Goal: Communication & Community: Ask a question

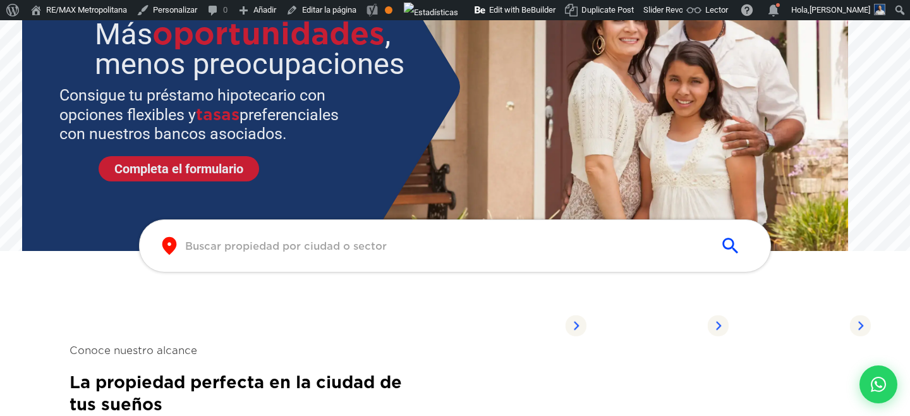
scroll to position [415, 0]
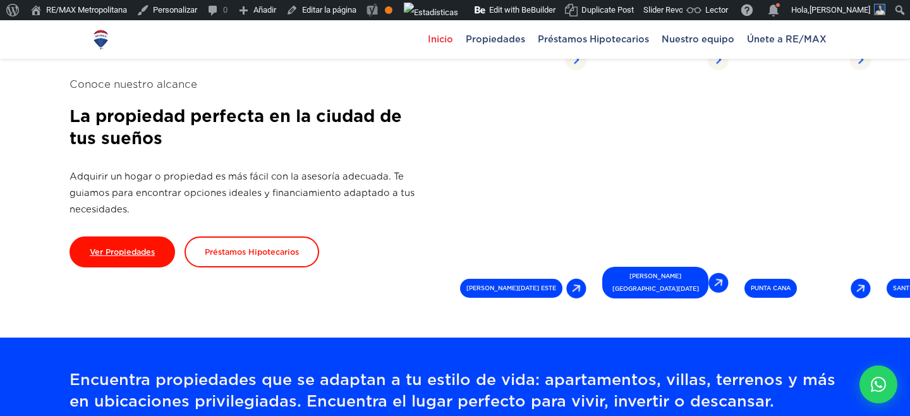
click at [147, 259] on link "Ver Propiedades" at bounding box center [123, 251] width 106 height 31
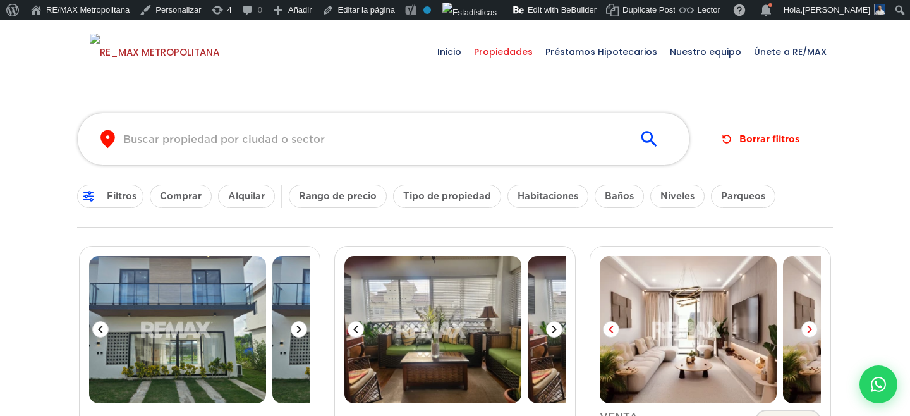
scroll to position [223, 0]
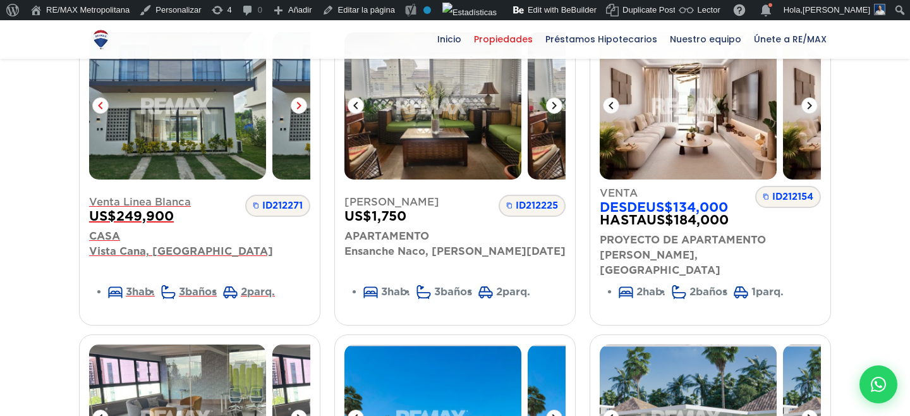
click at [123, 201] on span "Venta Linea Blanca" at bounding box center [199, 202] width 221 height 15
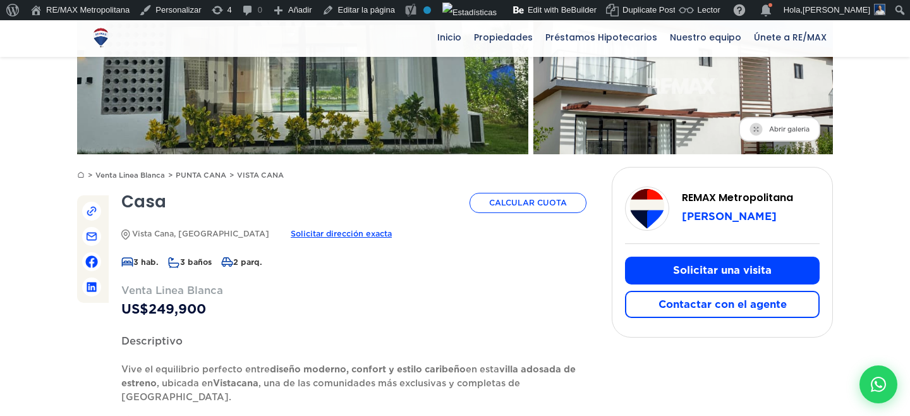
scroll to position [280, 0]
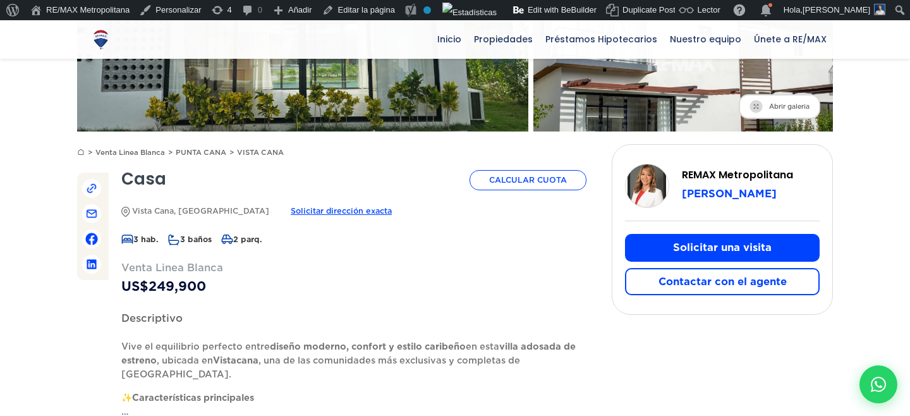
click at [760, 288] on button "Contactar con el agente" at bounding box center [722, 281] width 195 height 27
click at [730, 286] on button "Contactar con el agente" at bounding box center [722, 281] width 195 height 27
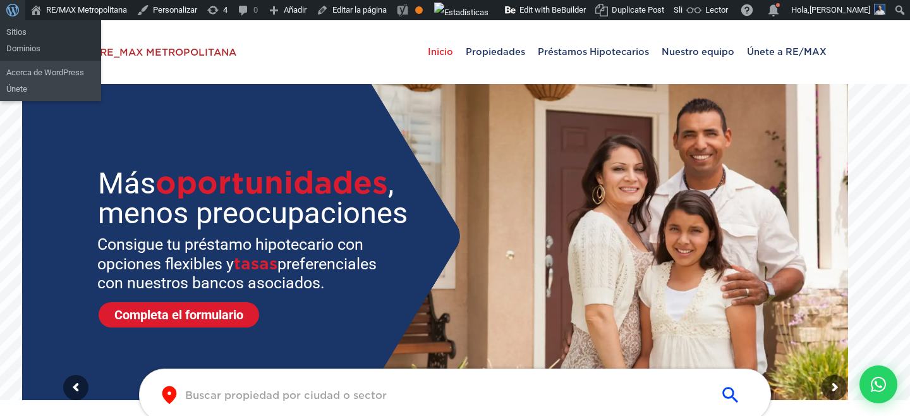
click at [18, 8] on span "Barra de herramientas" at bounding box center [12, 9] width 13 height 18
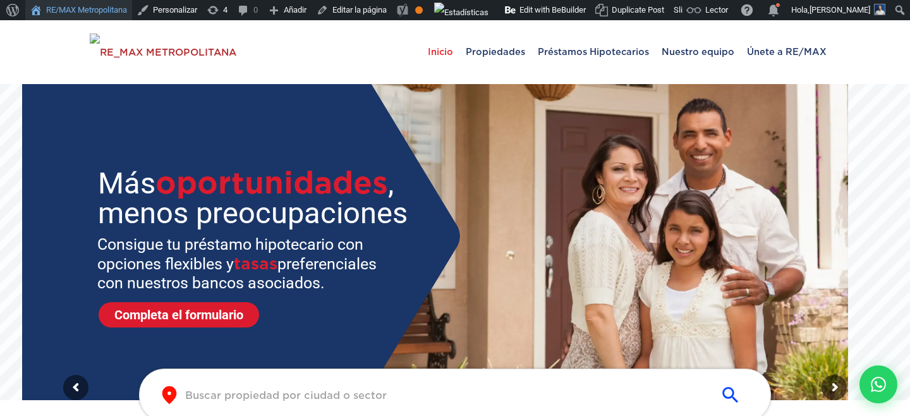
click at [116, 4] on link "RE/MAX Metropolitana" at bounding box center [78, 10] width 107 height 20
click at [879, 391] on icon at bounding box center [878, 384] width 16 height 16
type input "[PERSON_NAME]"
type input "[EMAIL_ADDRESS][DOMAIN_NAME]"
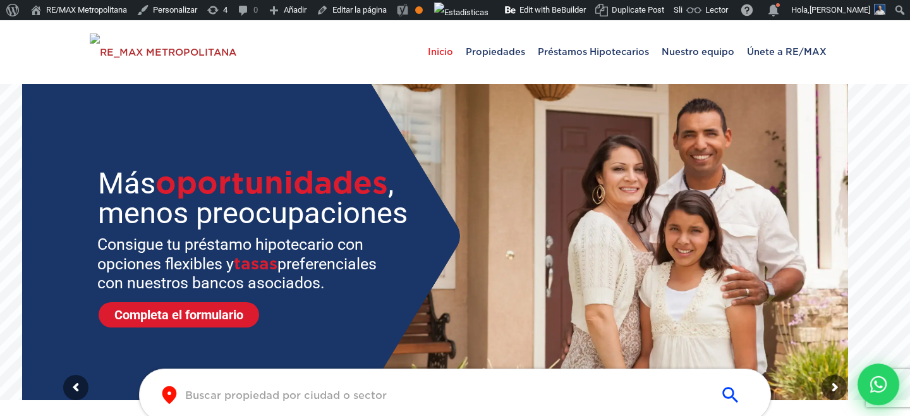
type input "8292302164"
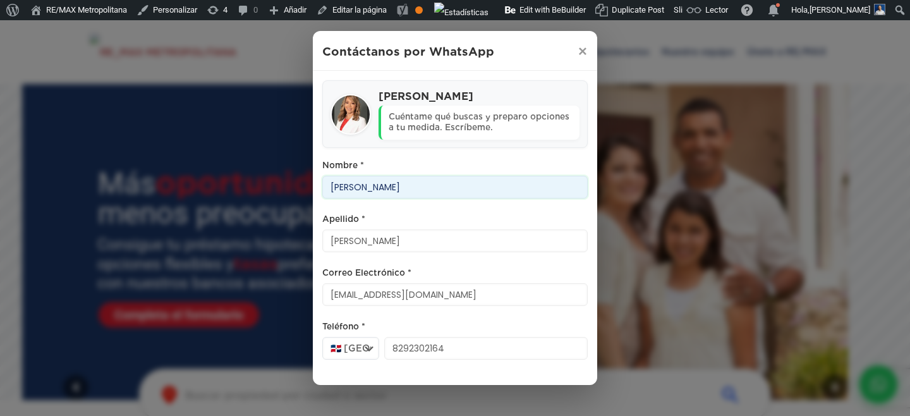
scroll to position [35, 0]
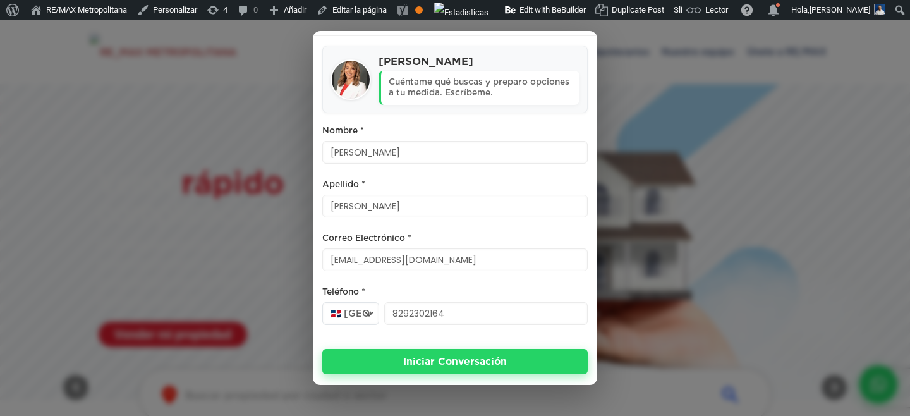
click at [464, 367] on button "Iniciar Conversación" at bounding box center [454, 361] width 265 height 25
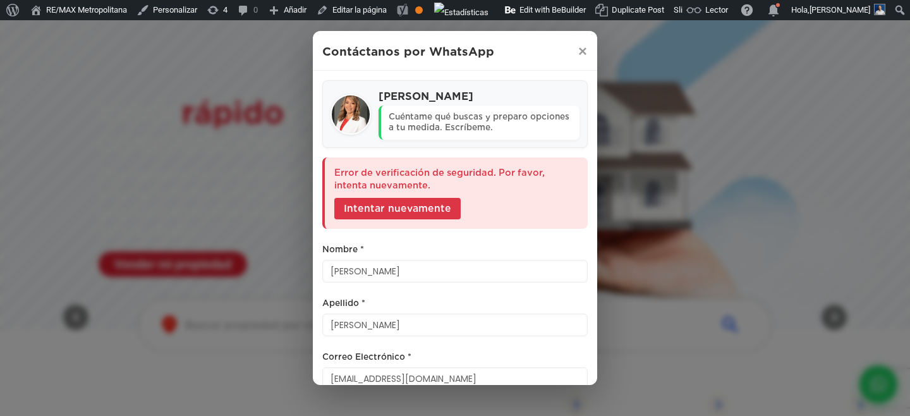
scroll to position [94, 0]
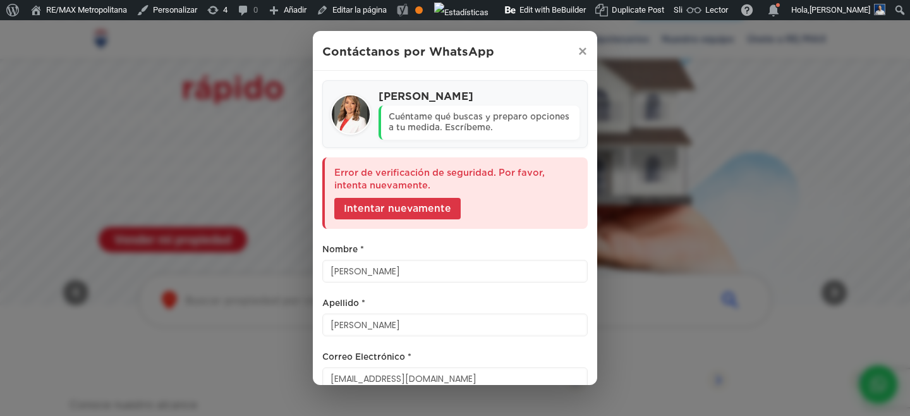
click at [442, 210] on button "Intentar nuevamente" at bounding box center [397, 208] width 126 height 21
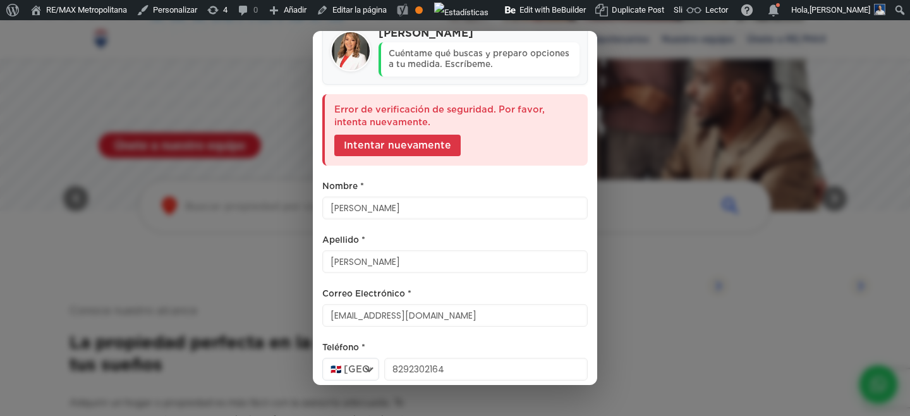
scroll to position [51, 0]
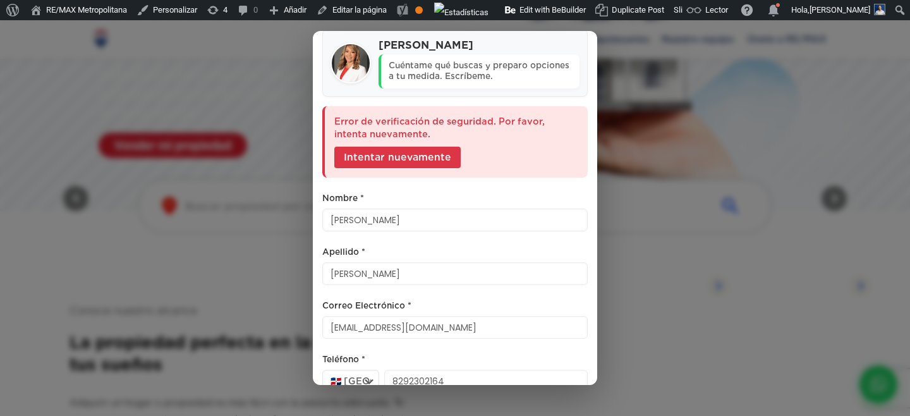
click at [379, 128] on div "Error de verificación de seguridad. Por favor, intenta nuevamente. Intentar nue…" at bounding box center [454, 141] width 265 height 71
copy div "Error de verificación de seguridad. Por favor, intenta nuevamente."
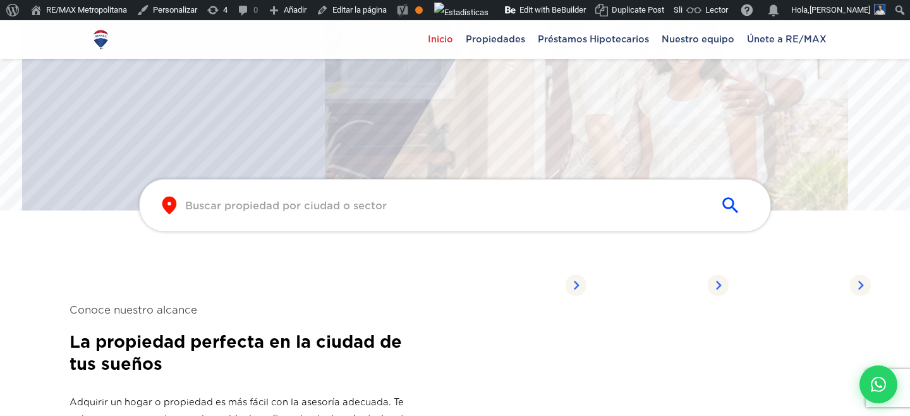
scroll to position [188, 0]
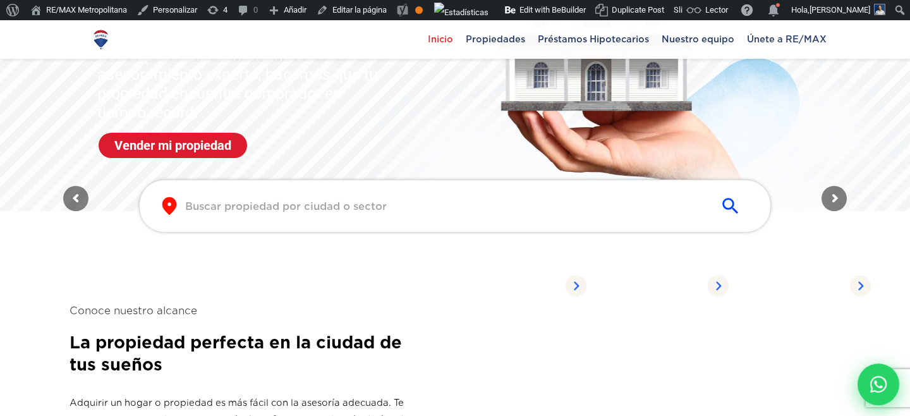
click at [872, 381] on icon at bounding box center [878, 384] width 16 height 16
type input "Vanessa"
type input "perez"
type input "vperezaa@remam.net"
type input "8292302164"
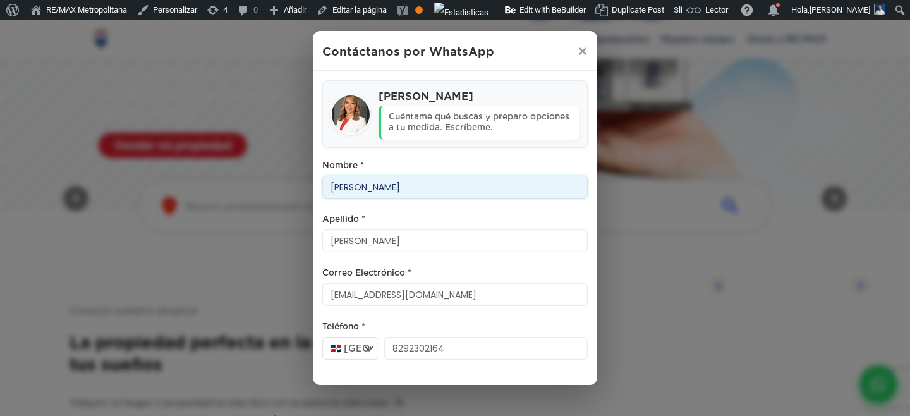
scroll to position [35, 0]
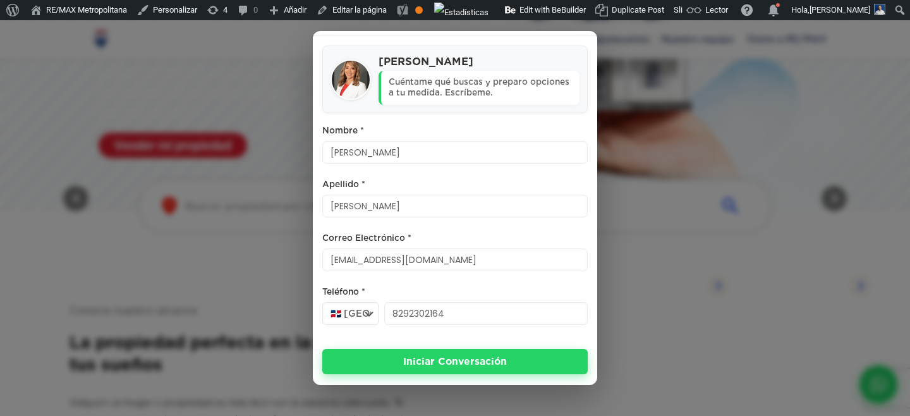
click at [449, 351] on button "Iniciar Conversación" at bounding box center [454, 361] width 265 height 25
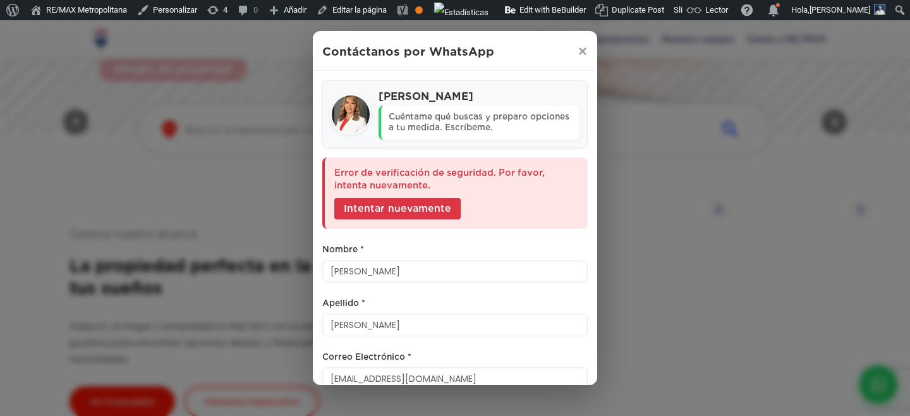
scroll to position [283, 0]
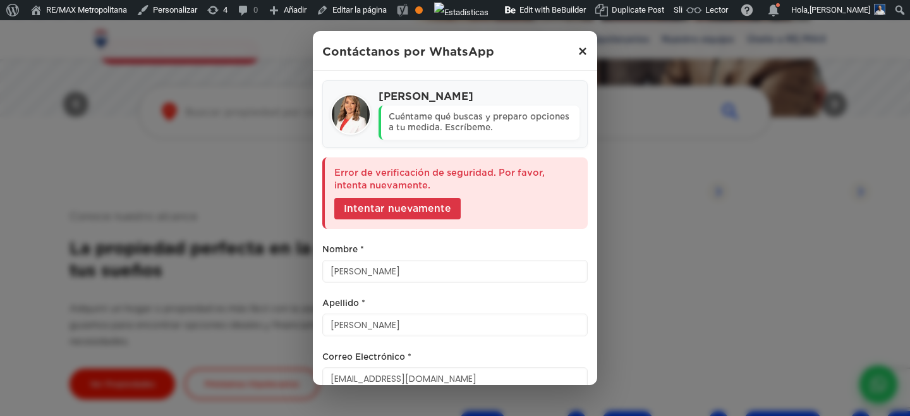
click at [578, 54] on span "×" at bounding box center [583, 51] width 10 height 15
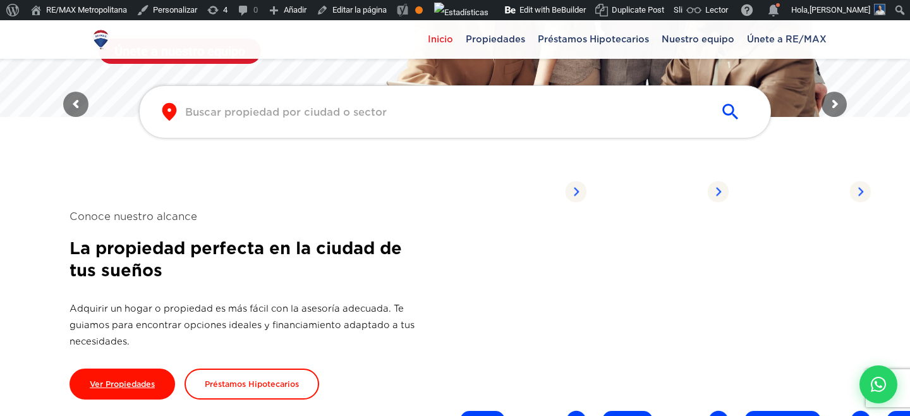
click at [123, 396] on link "Ver Propiedades" at bounding box center [123, 384] width 106 height 31
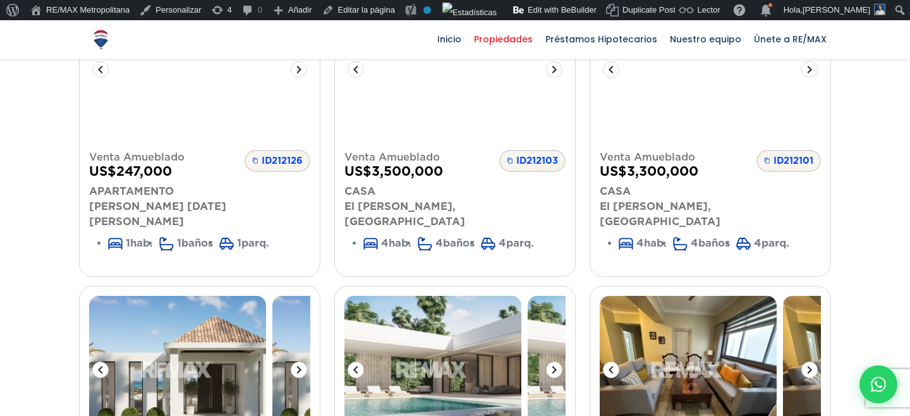
scroll to position [667, 0]
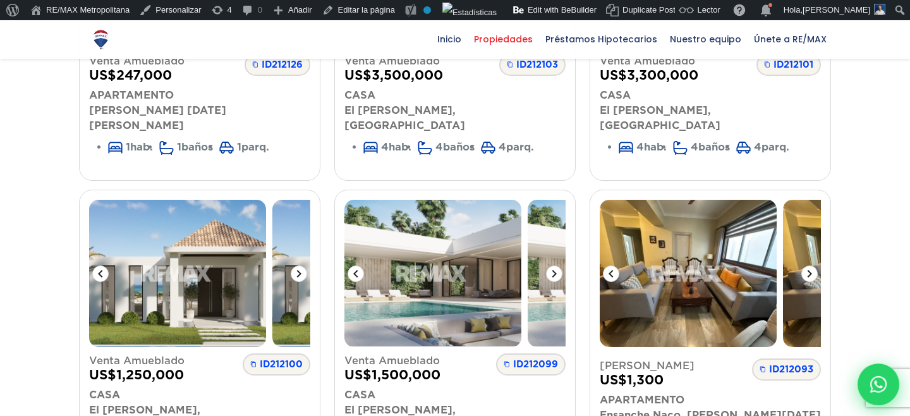
click at [880, 383] on icon at bounding box center [878, 384] width 16 height 16
type input "Vanessa"
type input "perez"
type input "vperezaa@remam.net"
type input "8292302164"
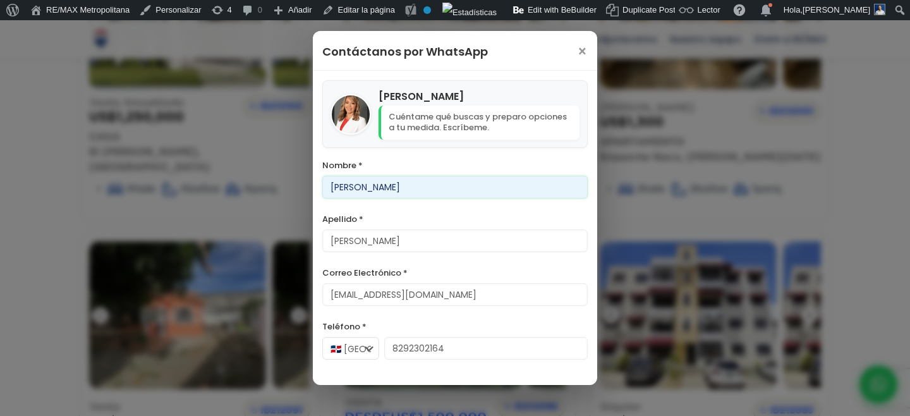
scroll to position [35, 0]
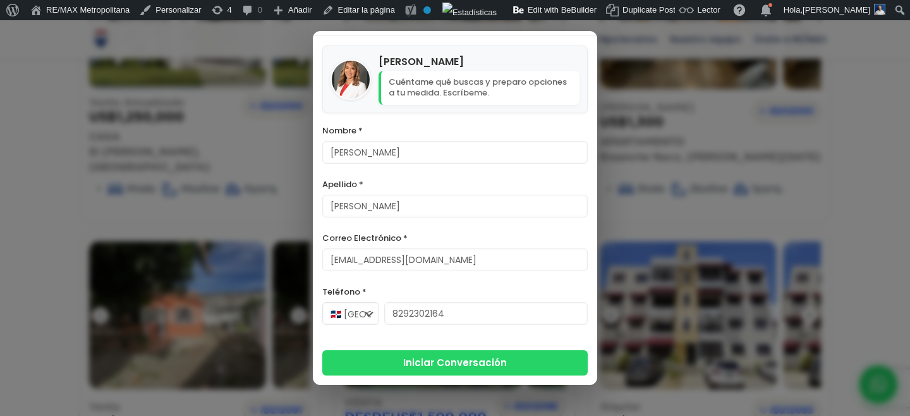
click at [424, 353] on button "Iniciar Conversación" at bounding box center [454, 362] width 265 height 25
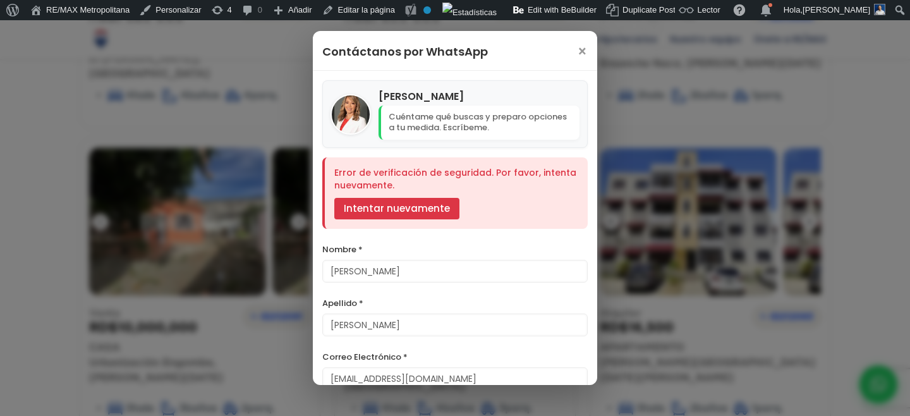
scroll to position [1020, 0]
click at [583, 50] on span "×" at bounding box center [582, 51] width 11 height 15
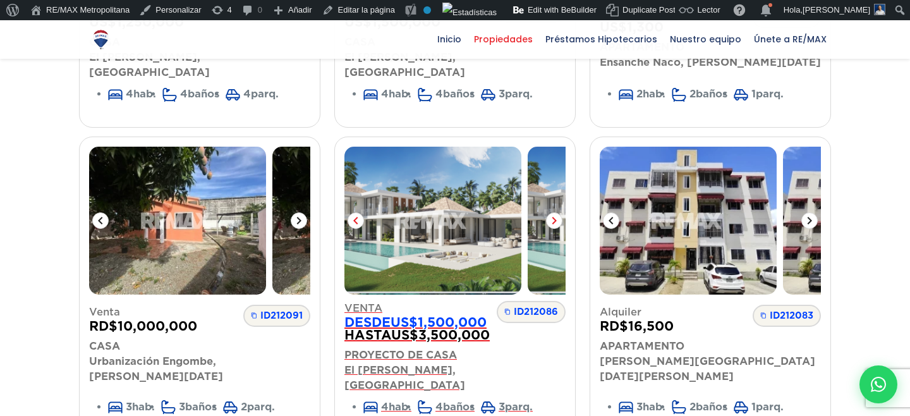
click at [557, 213] on icon at bounding box center [554, 220] width 15 height 15
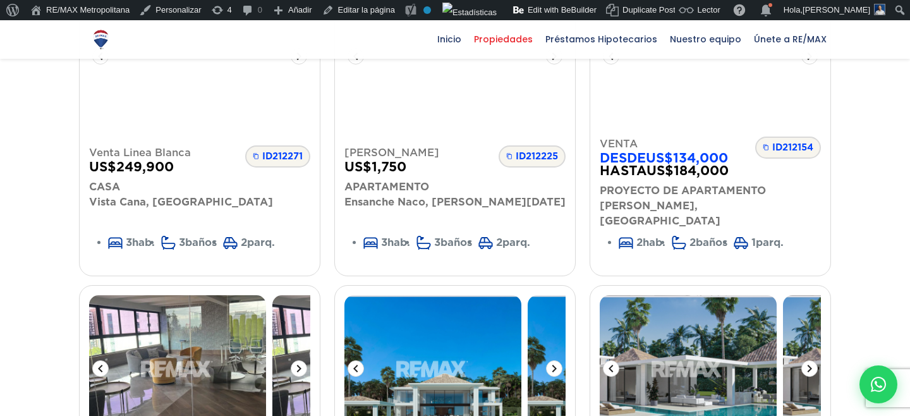
scroll to position [83, 0]
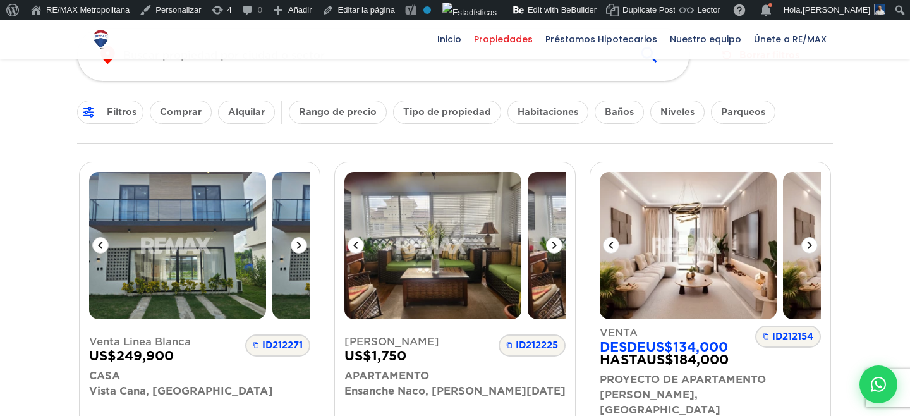
click at [95, 31] on img at bounding box center [101, 39] width 22 height 22
